Goal: Navigation & Orientation: Go to known website

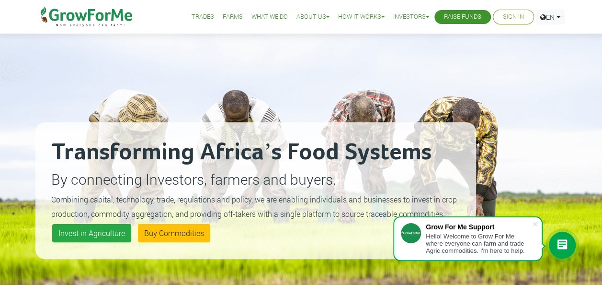
click at [104, 14] on img at bounding box center [87, 17] width 98 height 34
